Goal: Find specific page/section: Find specific page/section

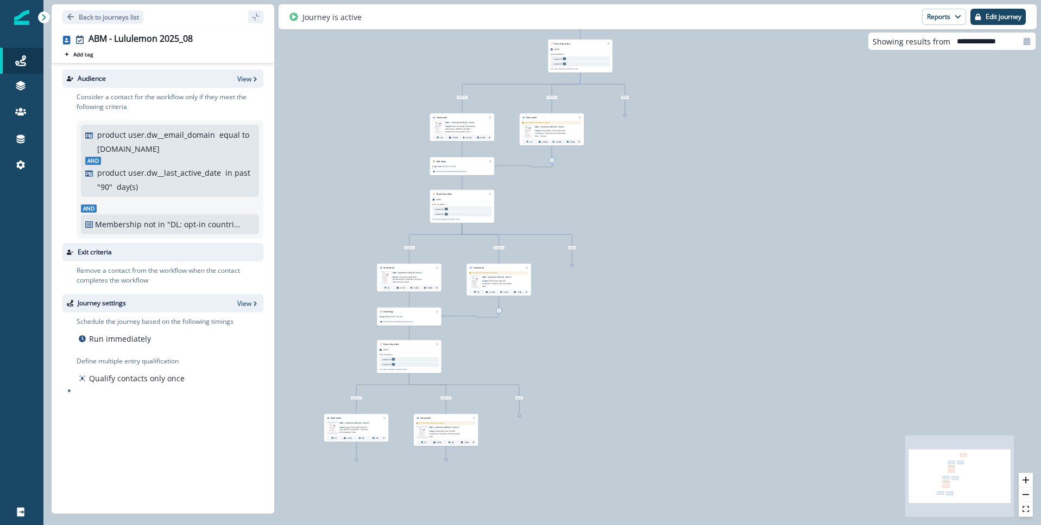
click at [873, 374] on div "332 contacts have entered the journey Branch by token split2 with conditions: i…" at bounding box center [541, 262] width 997 height 525
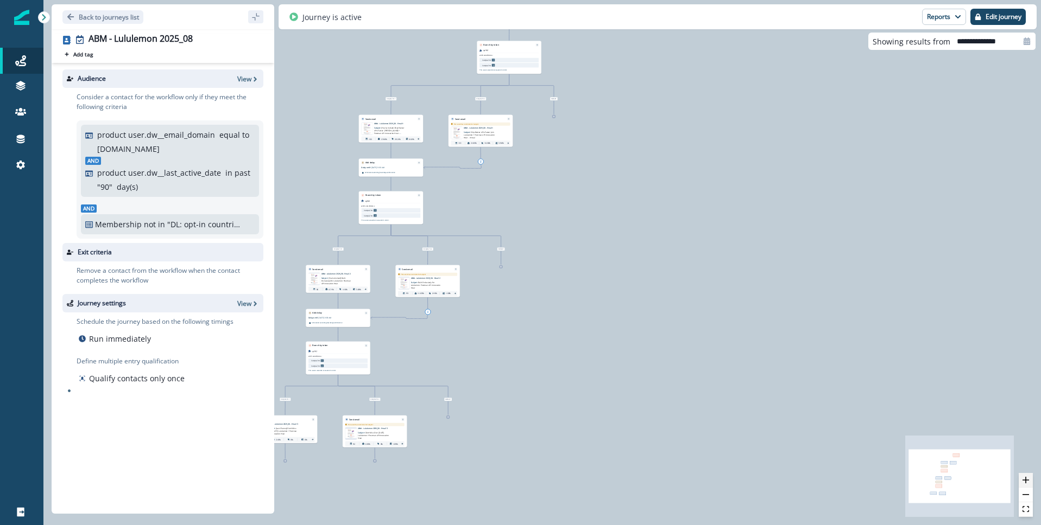
click at [929, 478] on icon "zoom in" at bounding box center [1025, 480] width 7 height 7
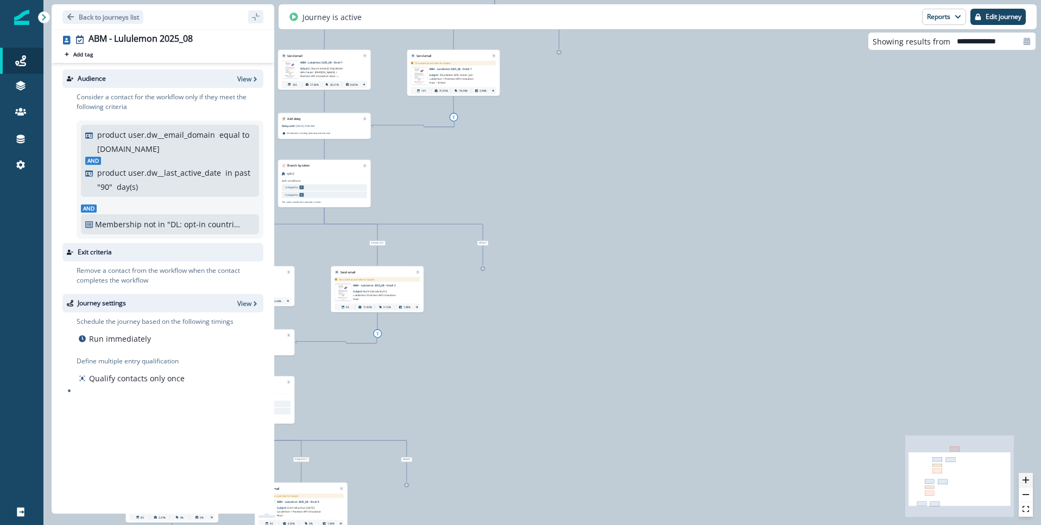
click at [929, 478] on icon "zoom in" at bounding box center [1025, 480] width 7 height 7
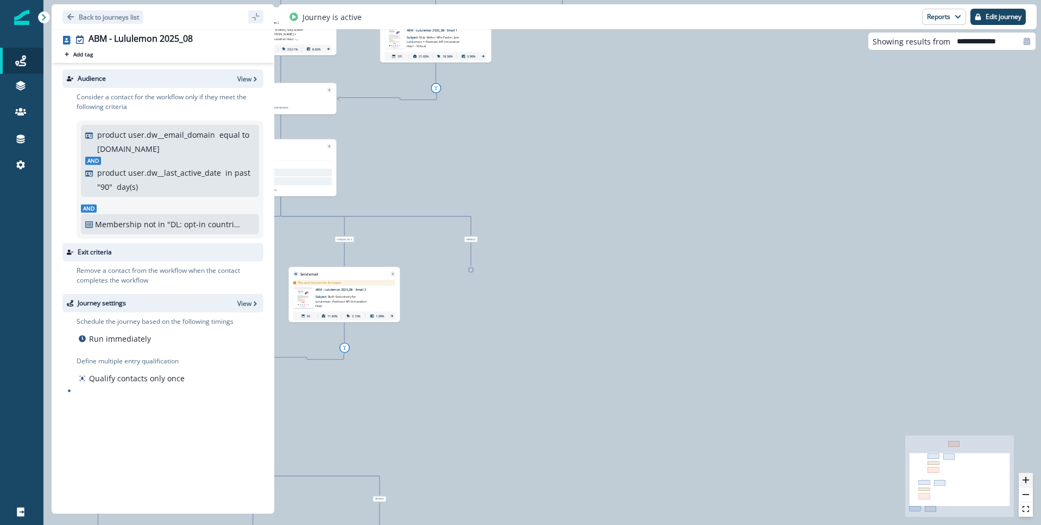
click at [929, 478] on icon "zoom in" at bounding box center [1025, 480] width 7 height 7
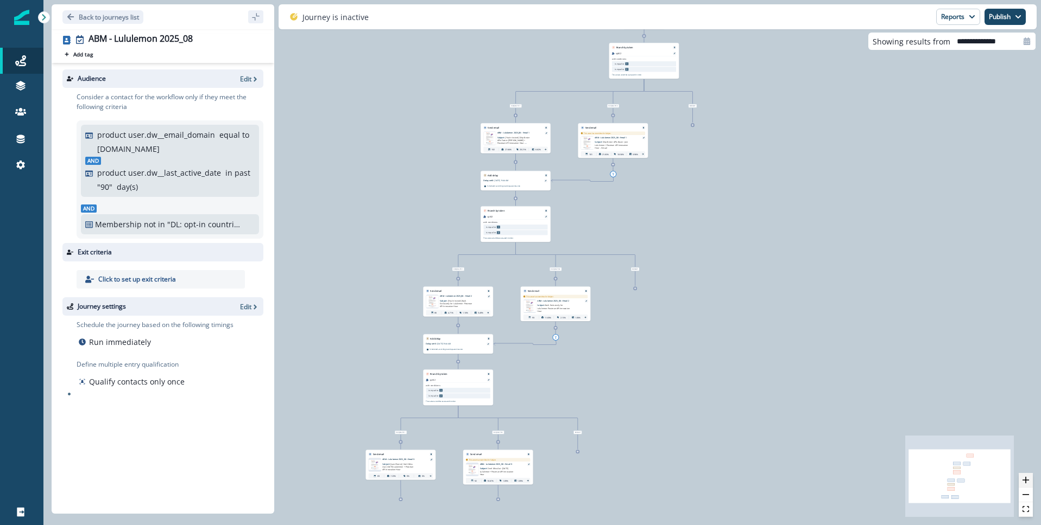
click at [1027, 481] on icon "zoom in" at bounding box center [1025, 480] width 7 height 7
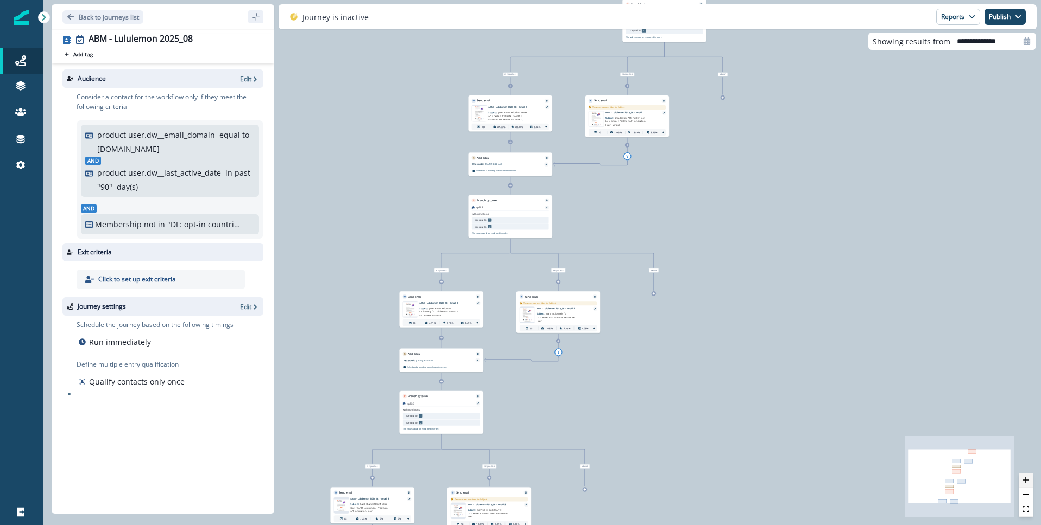
click at [1027, 481] on icon "zoom in" at bounding box center [1025, 480] width 7 height 7
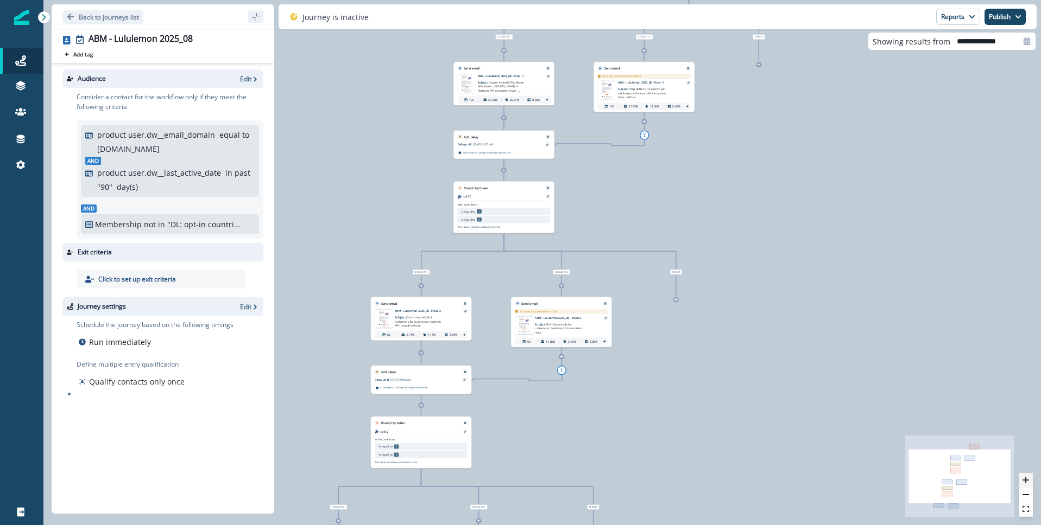
click at [1027, 481] on icon "zoom in" at bounding box center [1025, 480] width 7 height 7
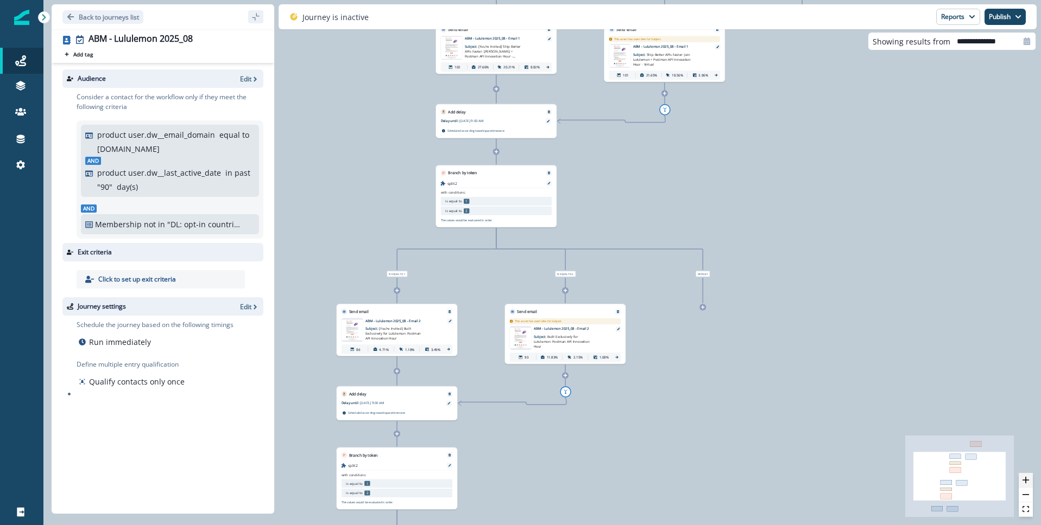
click at [1027, 481] on icon "zoom in" at bounding box center [1025, 480] width 7 height 7
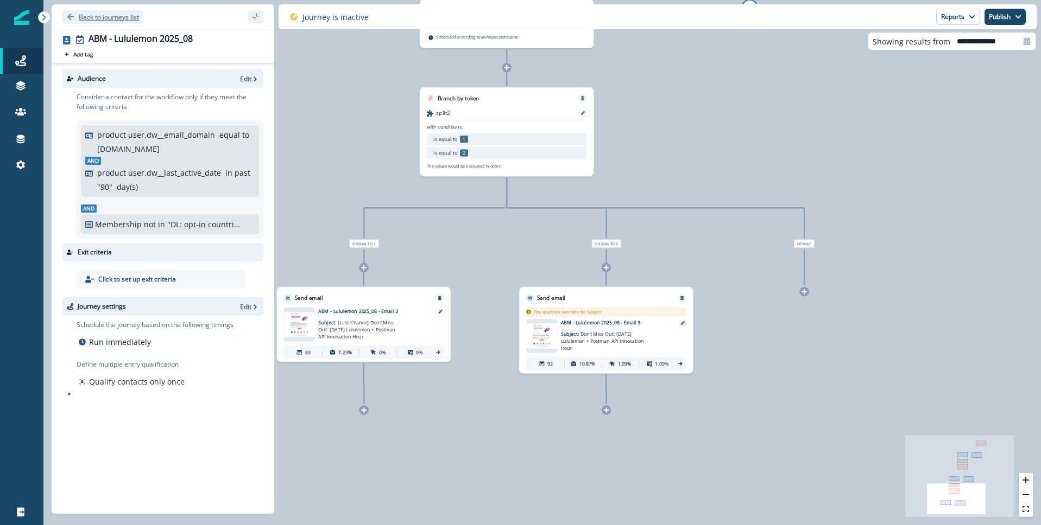
click at [75, 16] on button "Back to journeys list" at bounding box center [102, 17] width 81 height 14
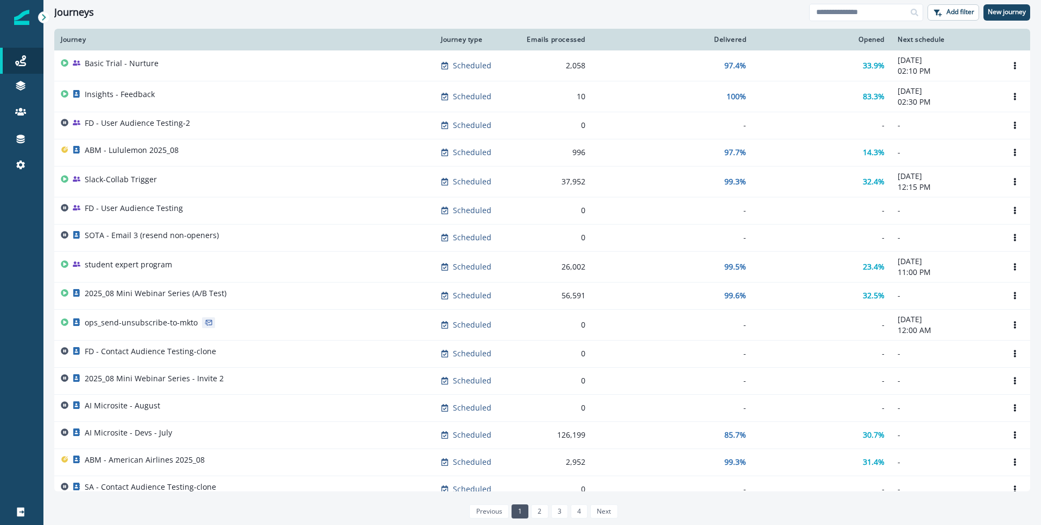
scroll to position [341, 0]
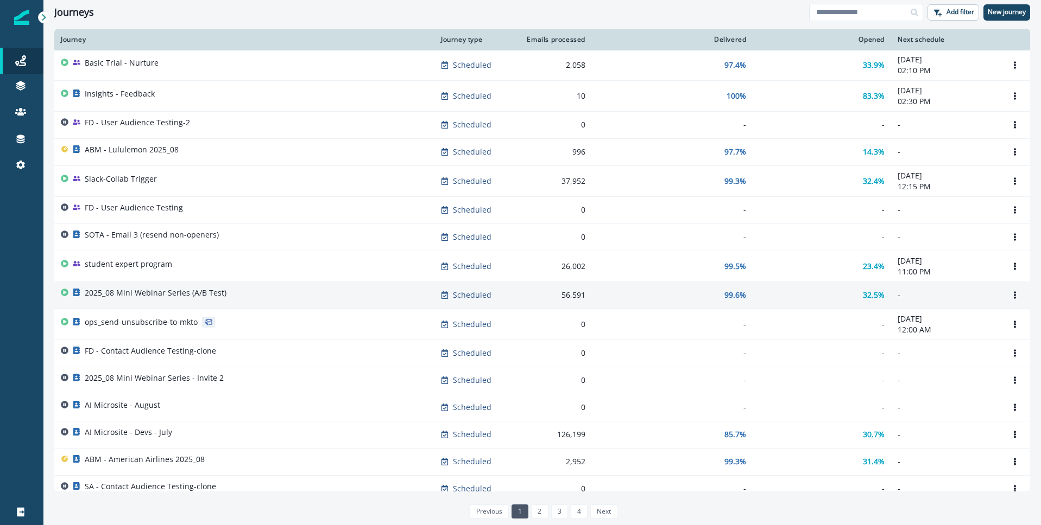
click at [171, 294] on p "2025_08 Mini Webinar Series (A/B Test)" at bounding box center [156, 293] width 142 height 11
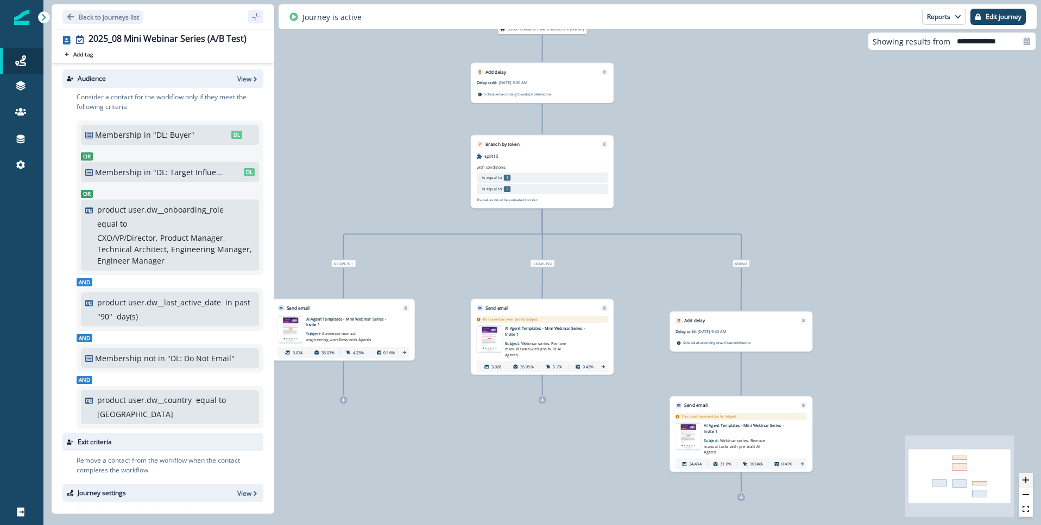
click at [1028, 480] on icon "zoom in" at bounding box center [1025, 480] width 7 height 7
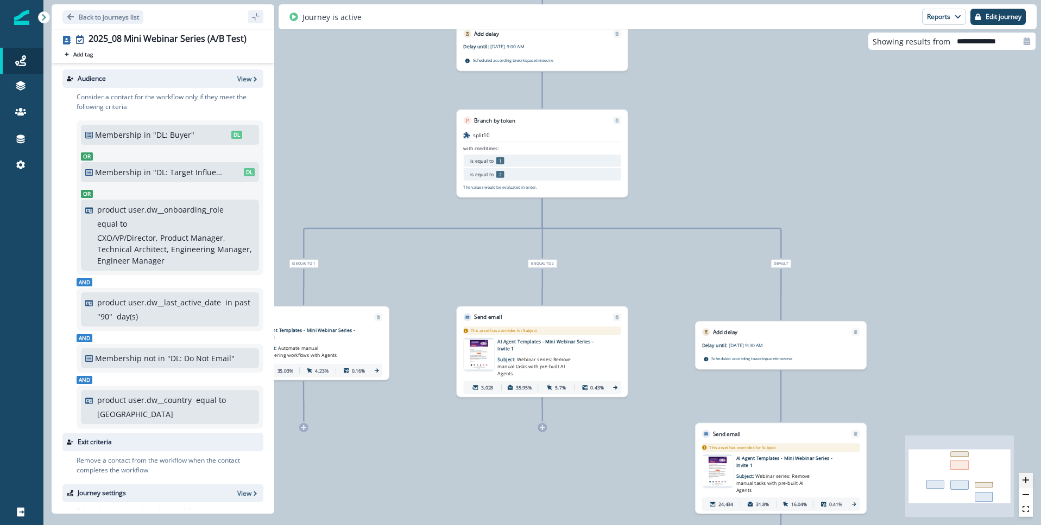
click at [1028, 480] on icon "zoom in" at bounding box center [1025, 480] width 7 height 7
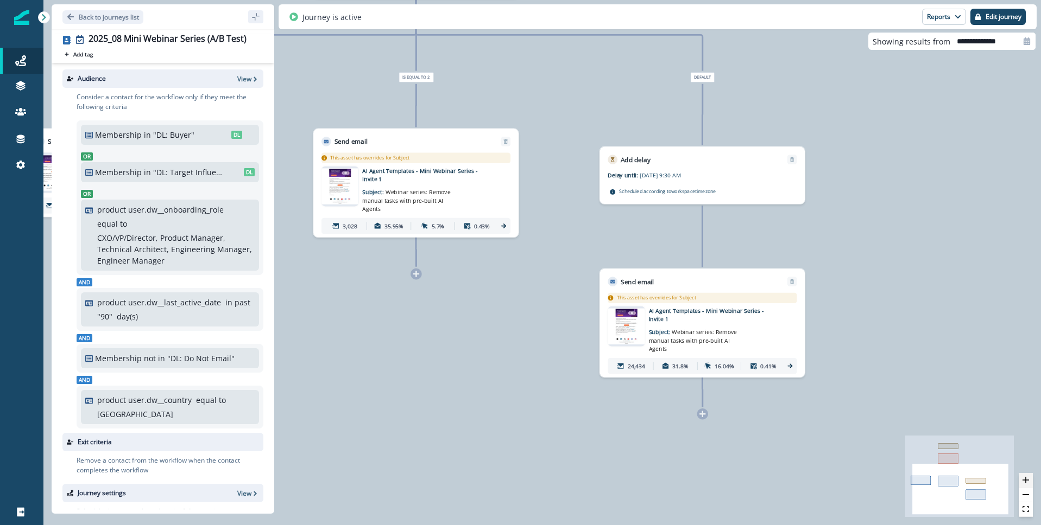
click at [1026, 479] on icon "zoom in" at bounding box center [1025, 480] width 7 height 7
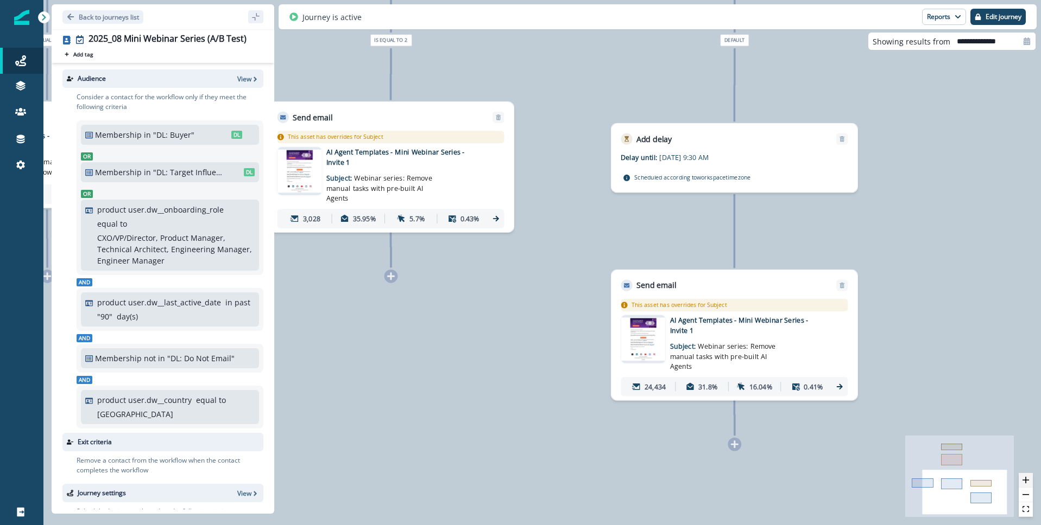
click at [1026, 479] on icon "zoom in" at bounding box center [1025, 480] width 7 height 7
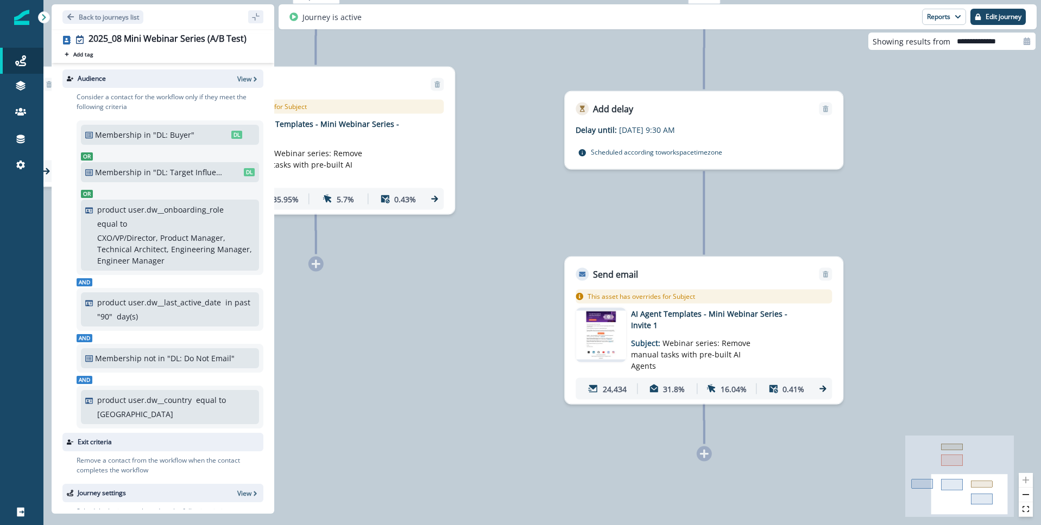
click at [825, 384] on icon at bounding box center [822, 389] width 10 height 10
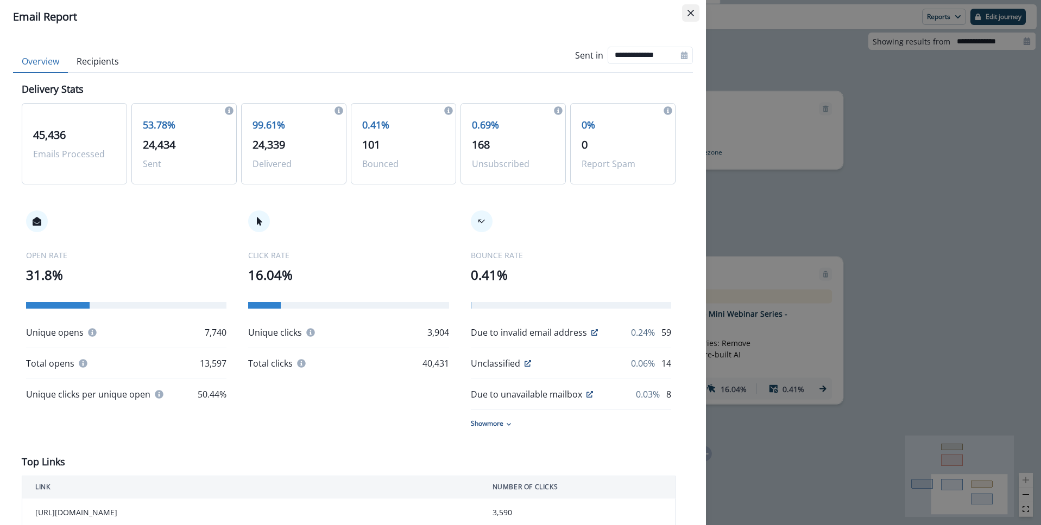
click at [690, 11] on icon "Close" at bounding box center [690, 13] width 7 height 7
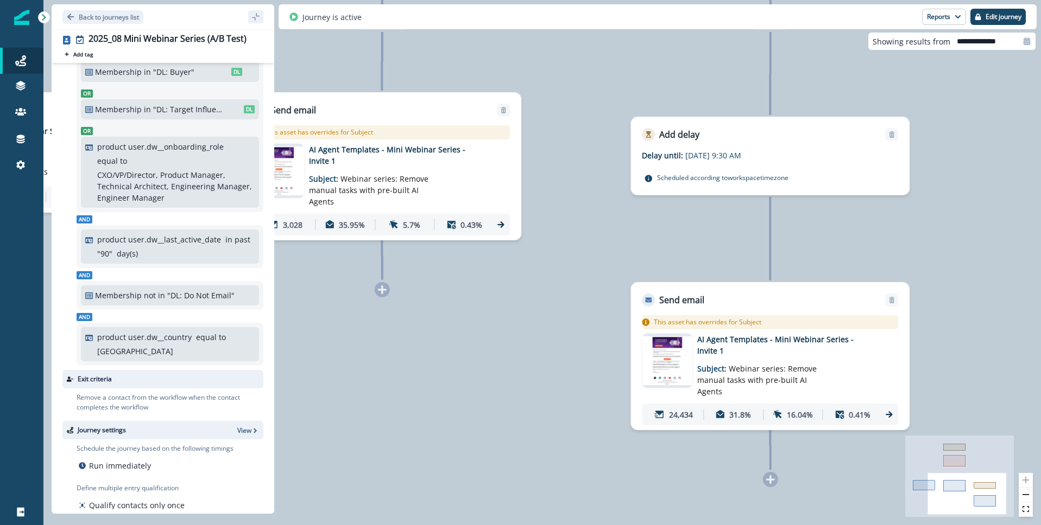
scroll to position [78, 0]
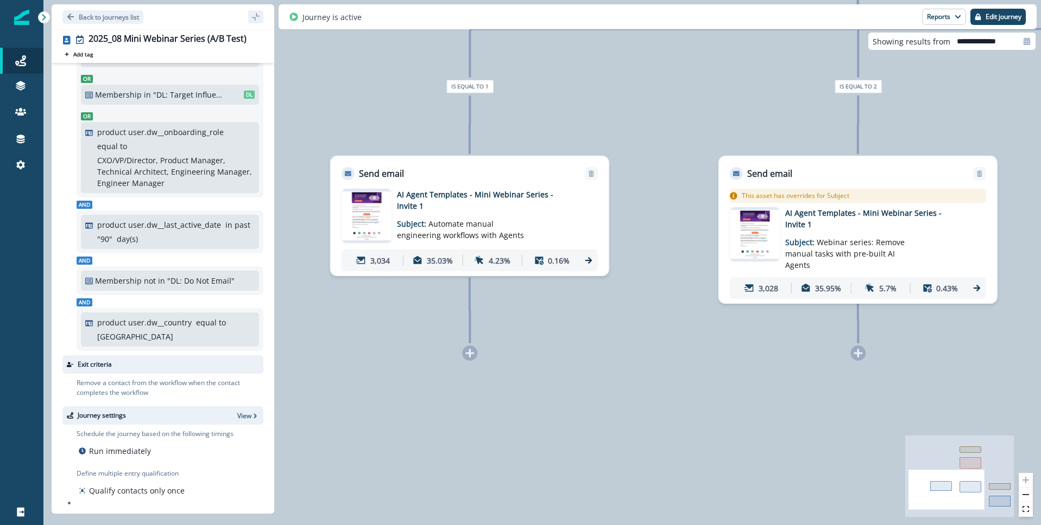
click at [589, 261] on icon at bounding box center [589, 261] width 10 height 10
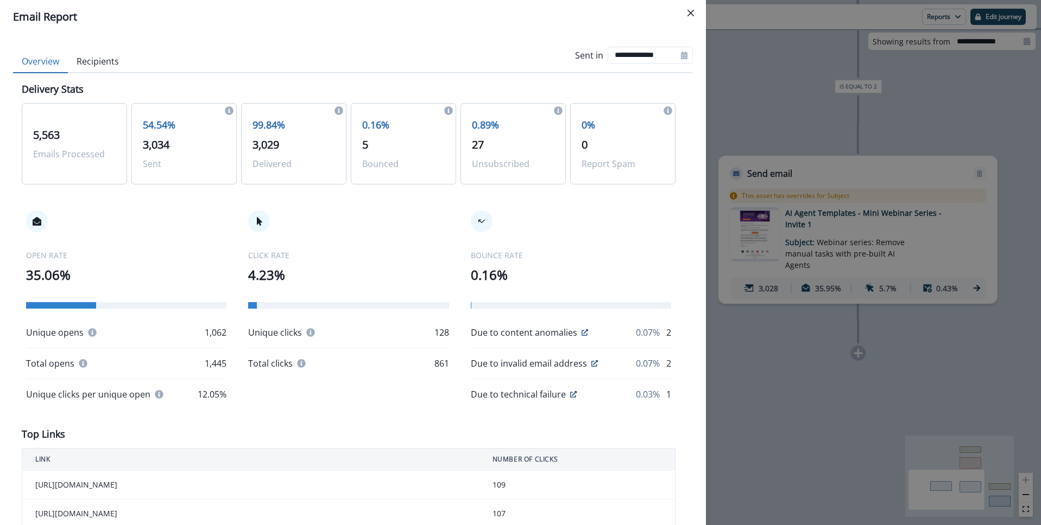
click at [695, 12] on button "Close" at bounding box center [690, 12] width 17 height 17
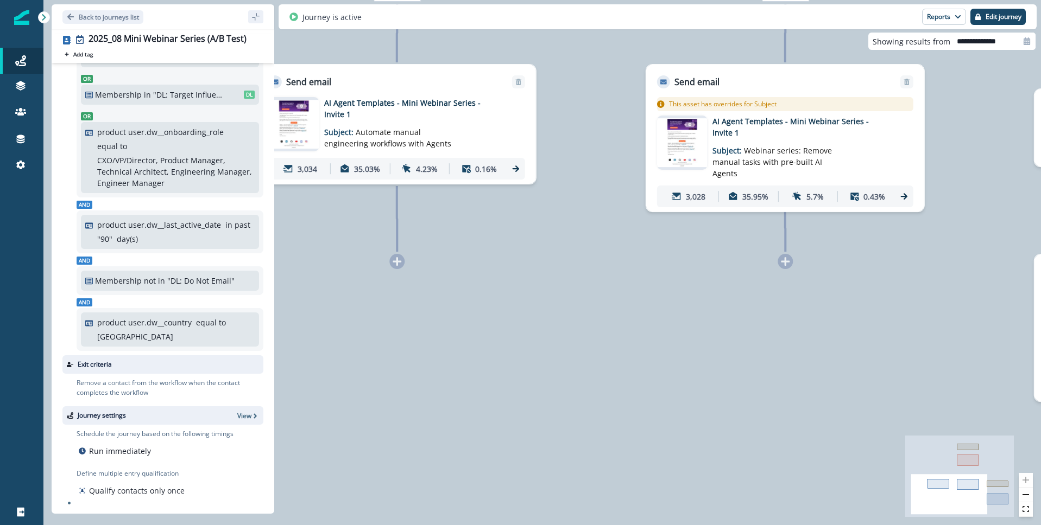
click at [514, 169] on icon at bounding box center [516, 169] width 10 height 10
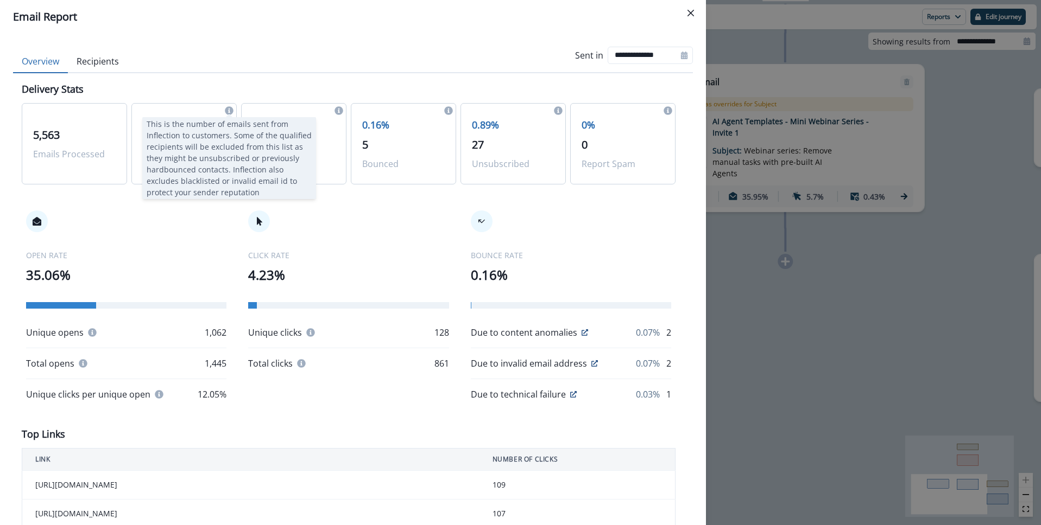
scroll to position [4, 0]
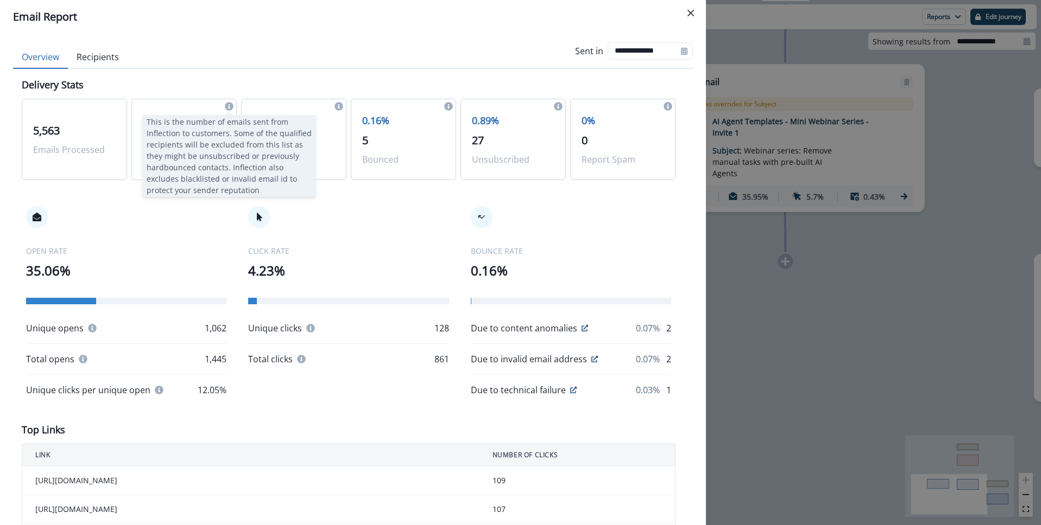
click at [229, 106] on icon at bounding box center [229, 106] width 9 height 9
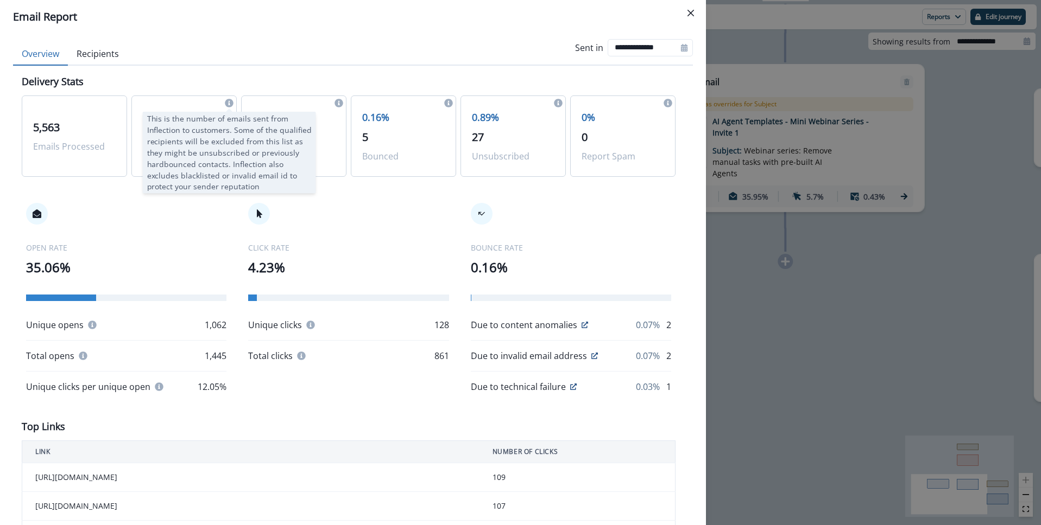
click at [228, 102] on icon at bounding box center [229, 103] width 9 height 9
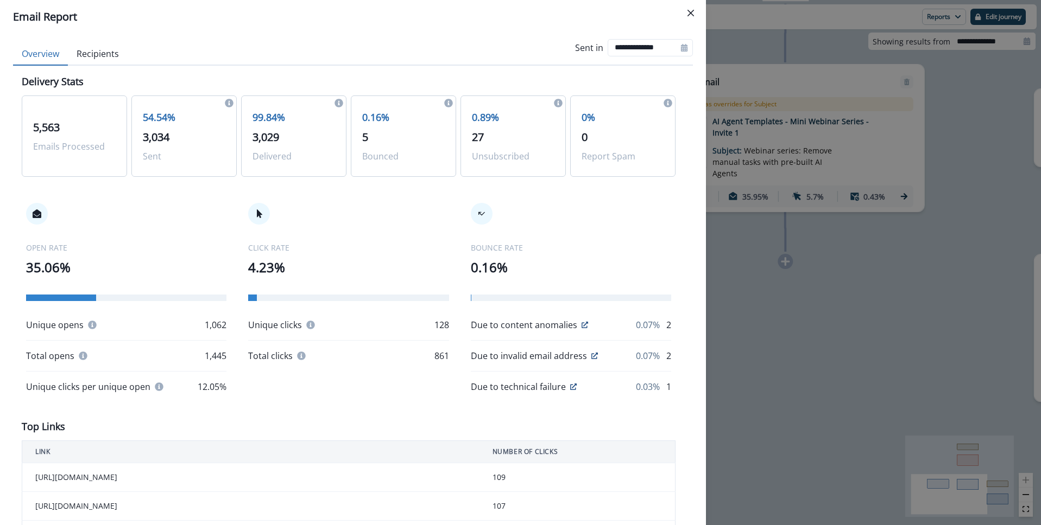
scroll to position [10, 0]
click at [228, 102] on icon at bounding box center [229, 101] width 9 height 9
click at [689, 13] on icon "Close" at bounding box center [690, 13] width 7 height 7
click at [689, 13] on div "Journey is active Reports Email Report Journey Member Report Edit journey" at bounding box center [657, 16] width 758 height 25
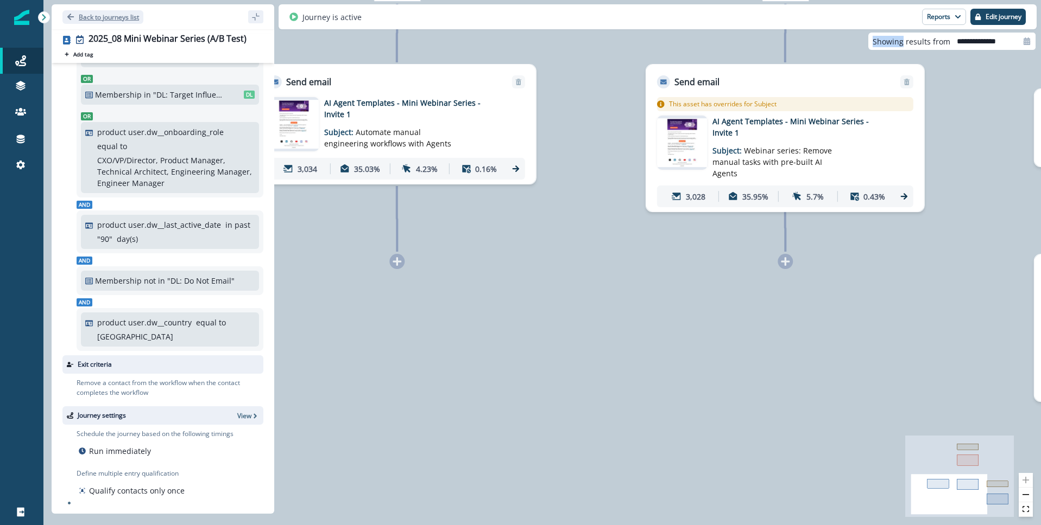
click at [73, 14] on icon "Go back" at bounding box center [71, 17] width 8 height 8
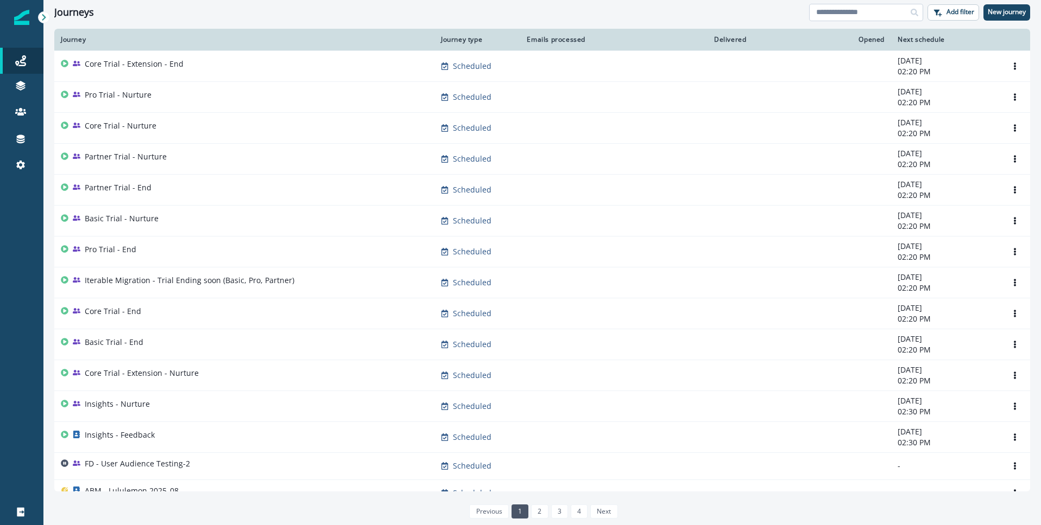
click at [855, 15] on input at bounding box center [866, 12] width 114 height 17
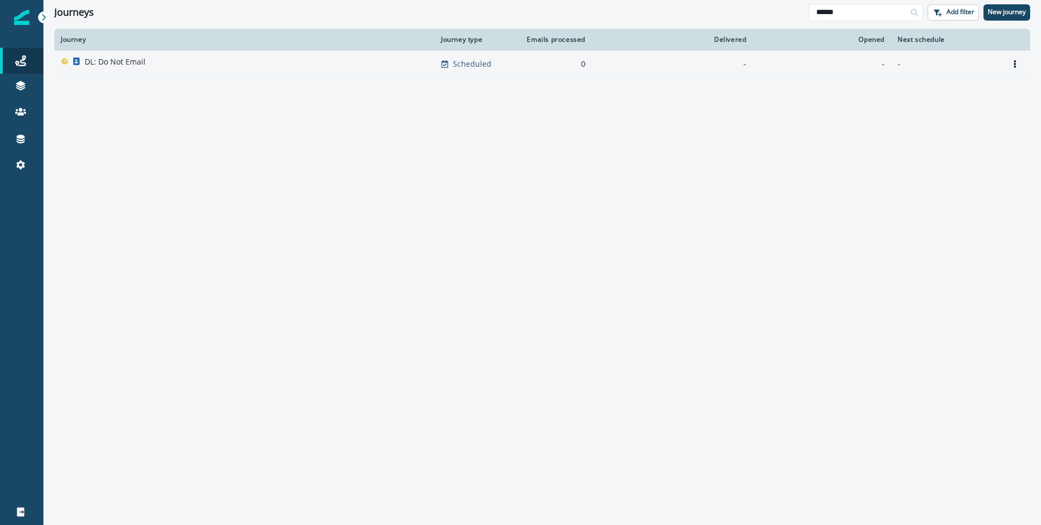
type input "******"
click at [119, 65] on p "DL: Do Not Email" at bounding box center [115, 61] width 61 height 11
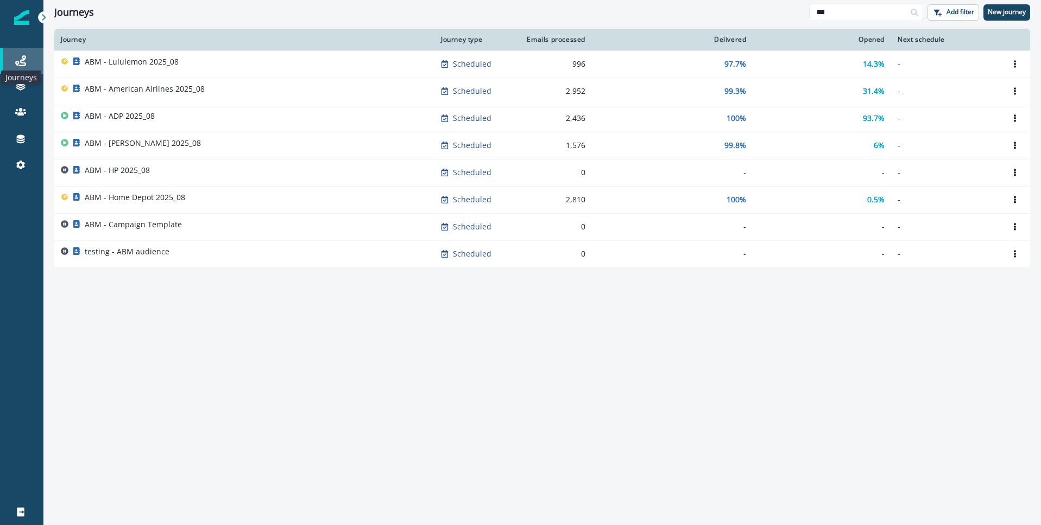
click at [24, 63] on icon at bounding box center [20, 60] width 11 height 11
click at [836, 17] on input "***" at bounding box center [866, 12] width 114 height 17
type input "*"
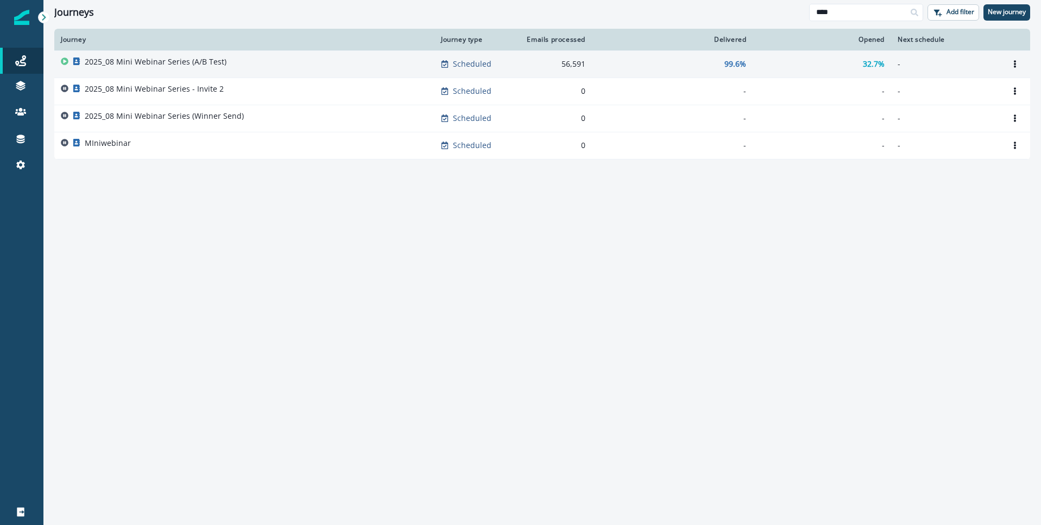
type input "****"
click at [218, 67] on div "2025_08 Mini Webinar Series (A/B Test)" at bounding box center [156, 63] width 142 height 15
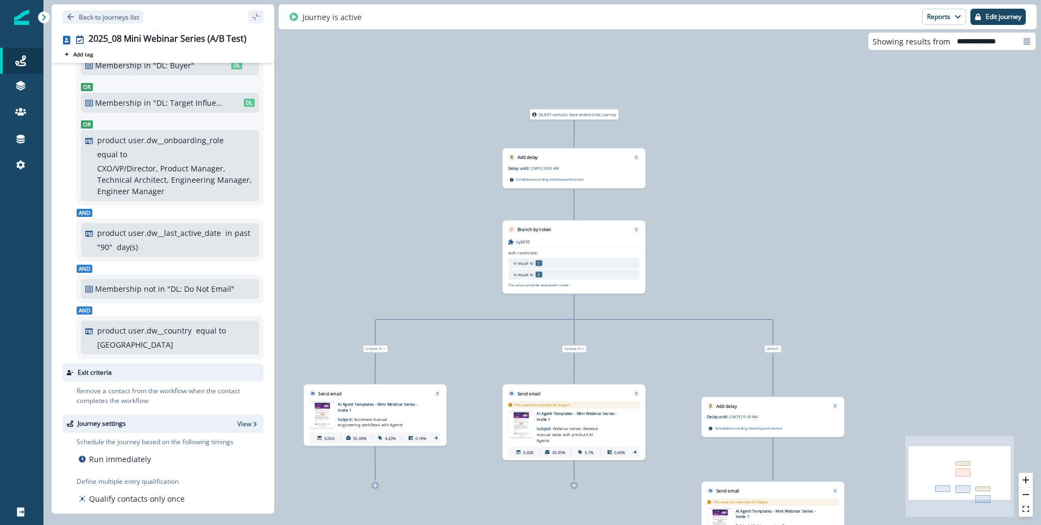
scroll to position [78, 0]
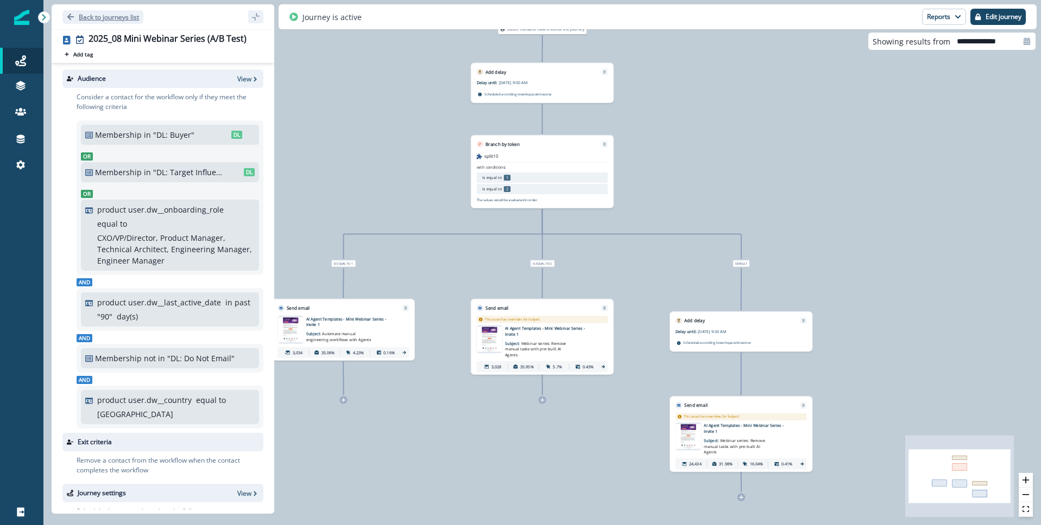
click at [72, 15] on icon "Go back" at bounding box center [71, 17] width 8 height 8
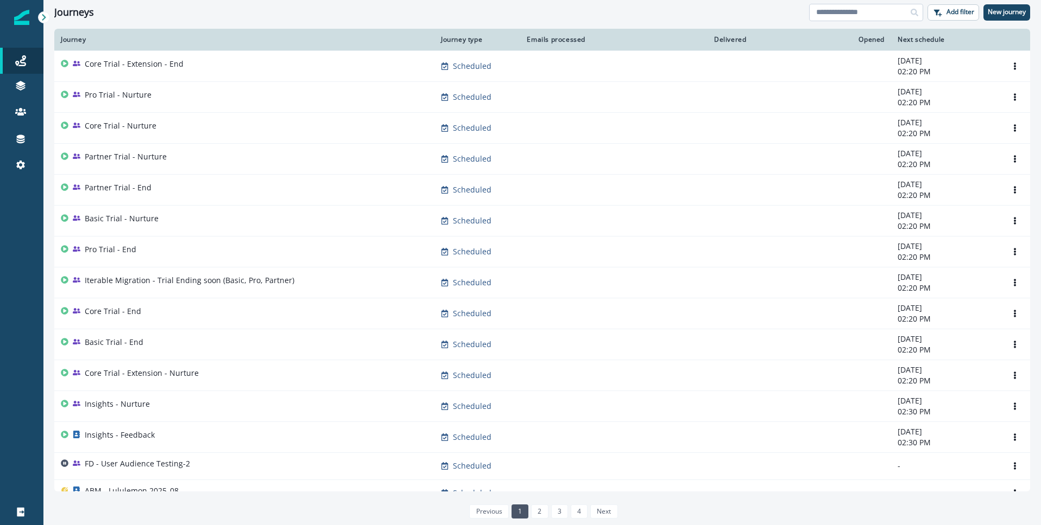
click at [899, 16] on input at bounding box center [866, 12] width 114 height 17
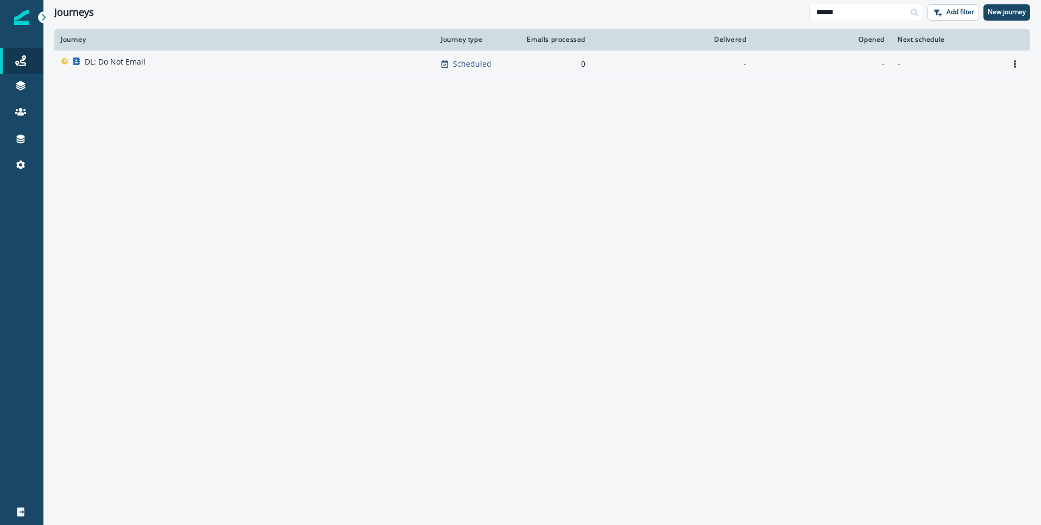
type input "******"
click at [117, 67] on div "DL: Do Not Email" at bounding box center [115, 63] width 61 height 15
